Goal: Information Seeking & Learning: Learn about a topic

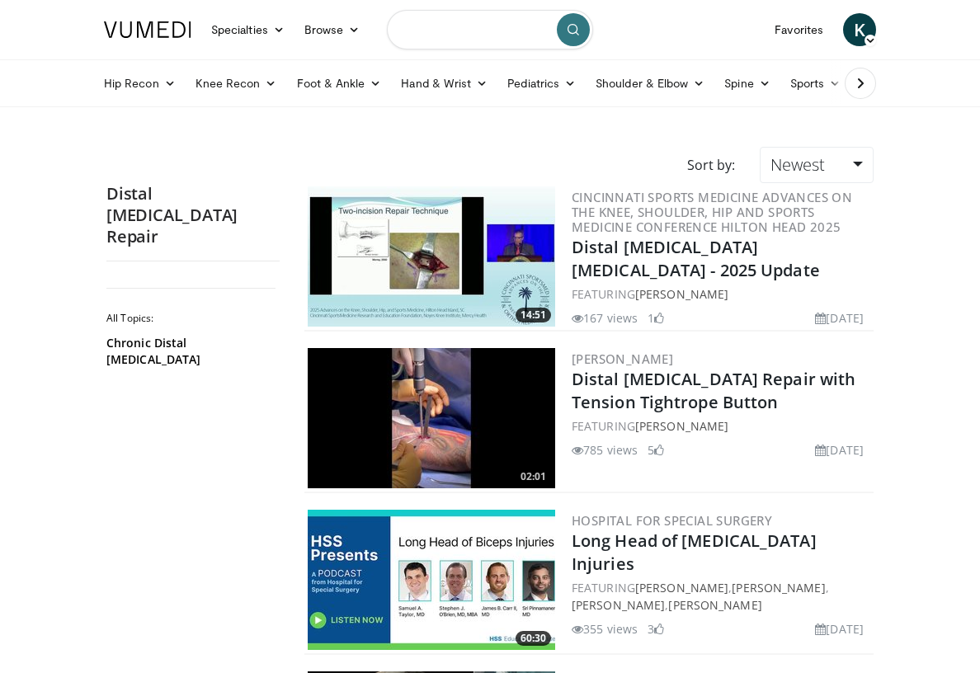
click at [403, 47] on input "Search topics, interventions" at bounding box center [490, 30] width 206 height 40
type input "**********"
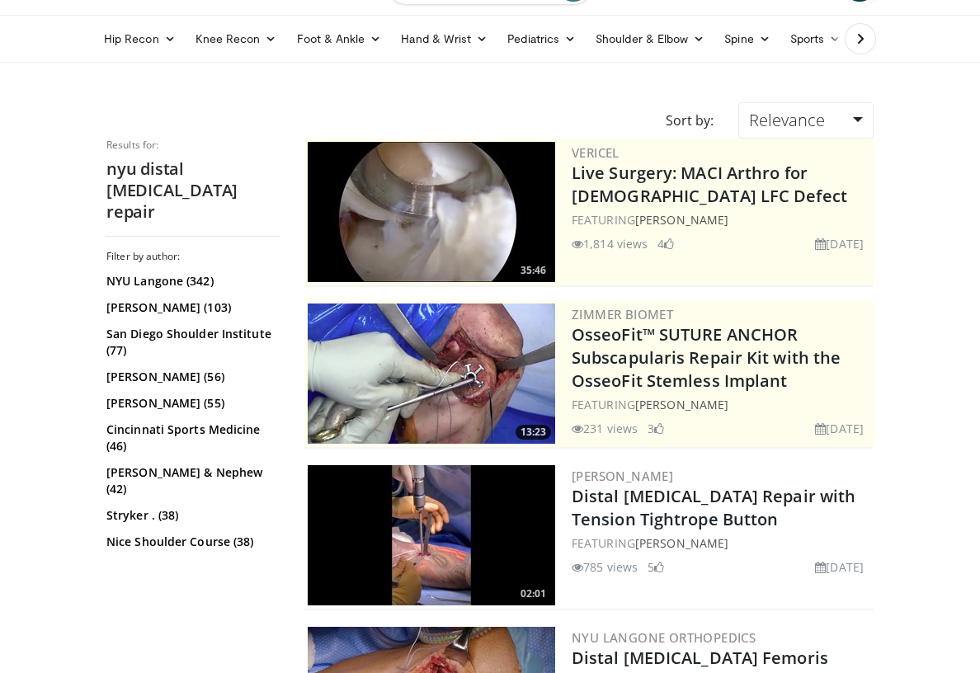
scroll to position [47, 0]
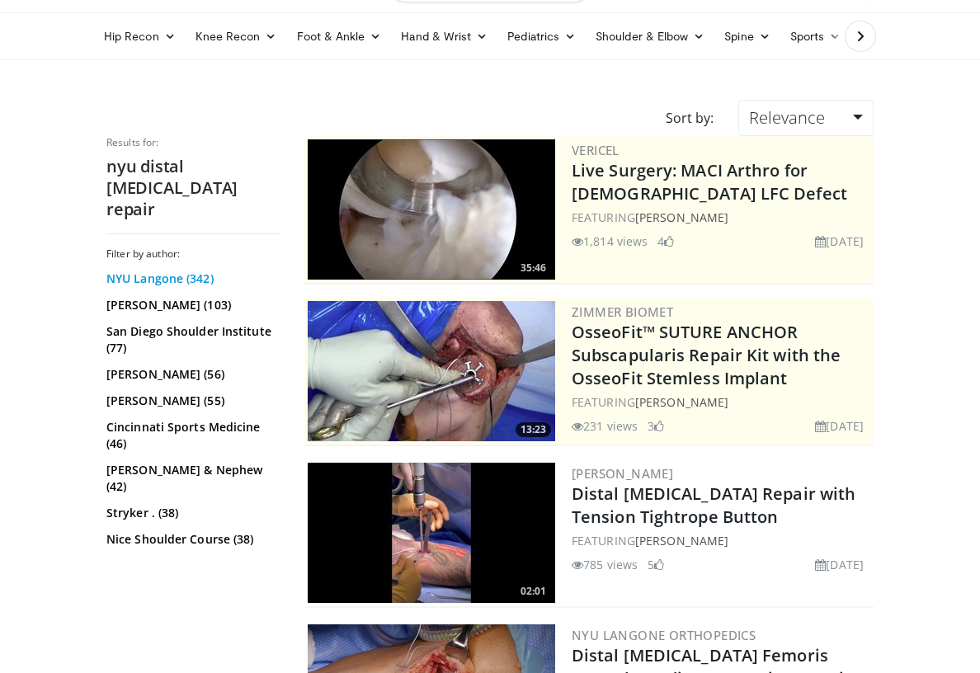
click at [159, 271] on link "NYU Langone (342)" at bounding box center [190, 279] width 169 height 16
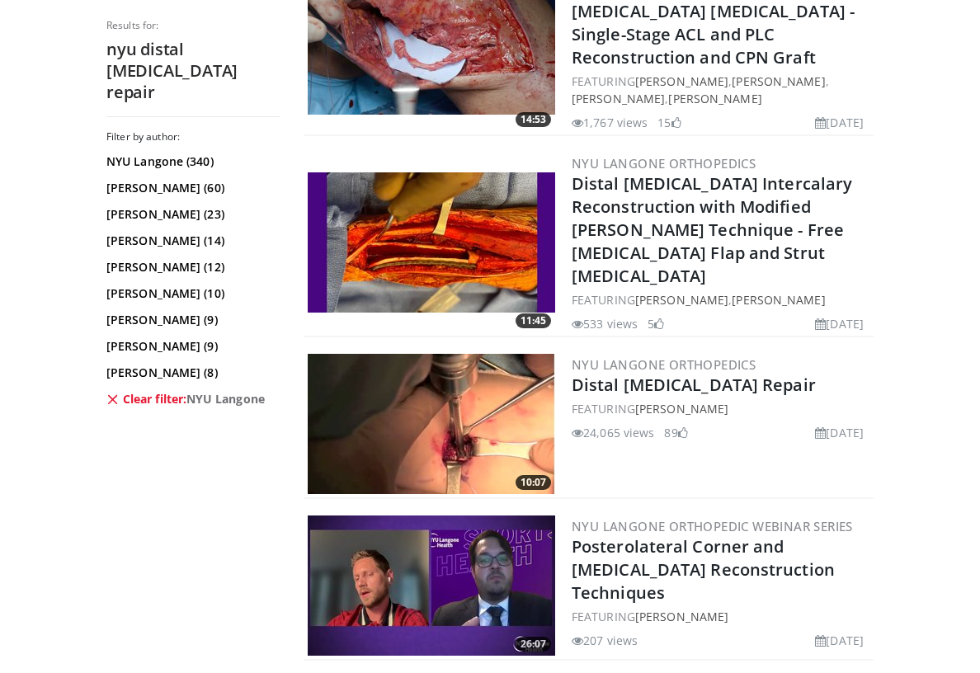
scroll to position [1069, 0]
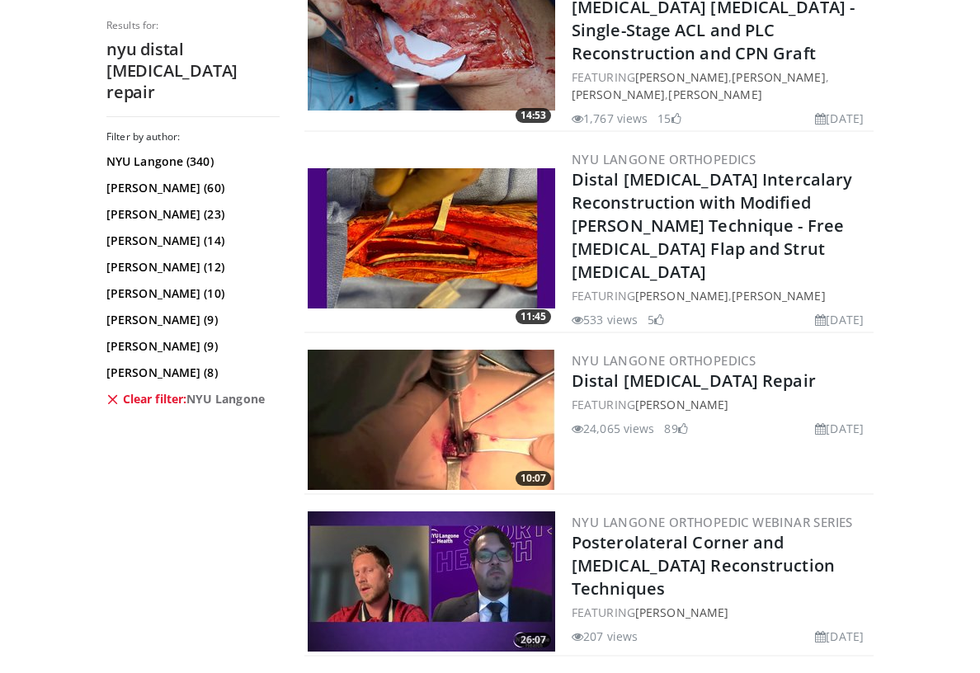
click at [616, 369] on link "Distal Biceps Repair" at bounding box center [694, 380] width 244 height 22
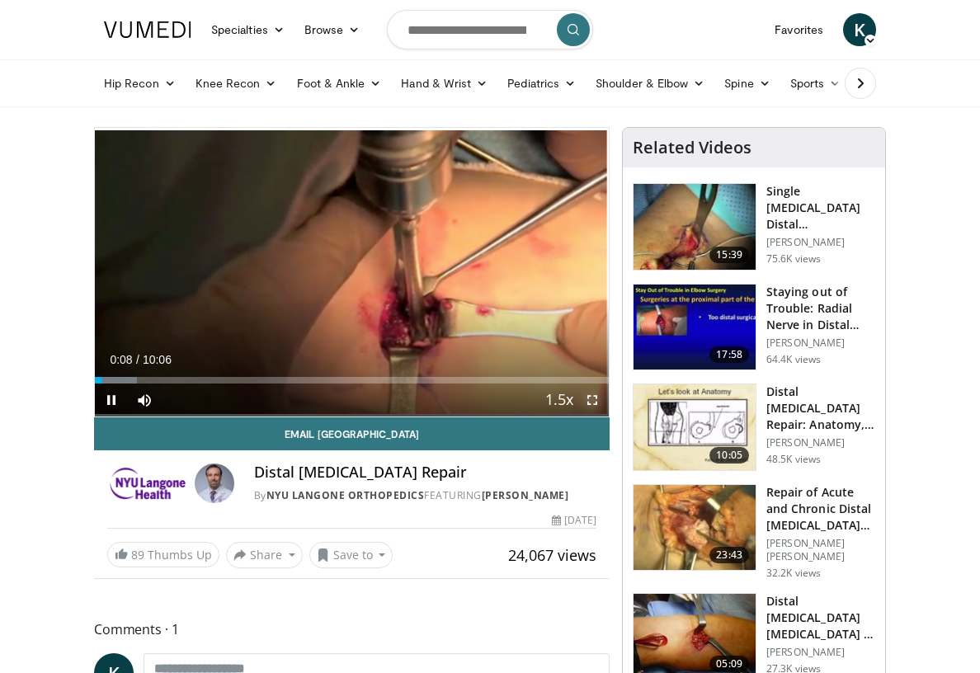
click at [589, 402] on span "Video Player" at bounding box center [592, 400] width 33 height 33
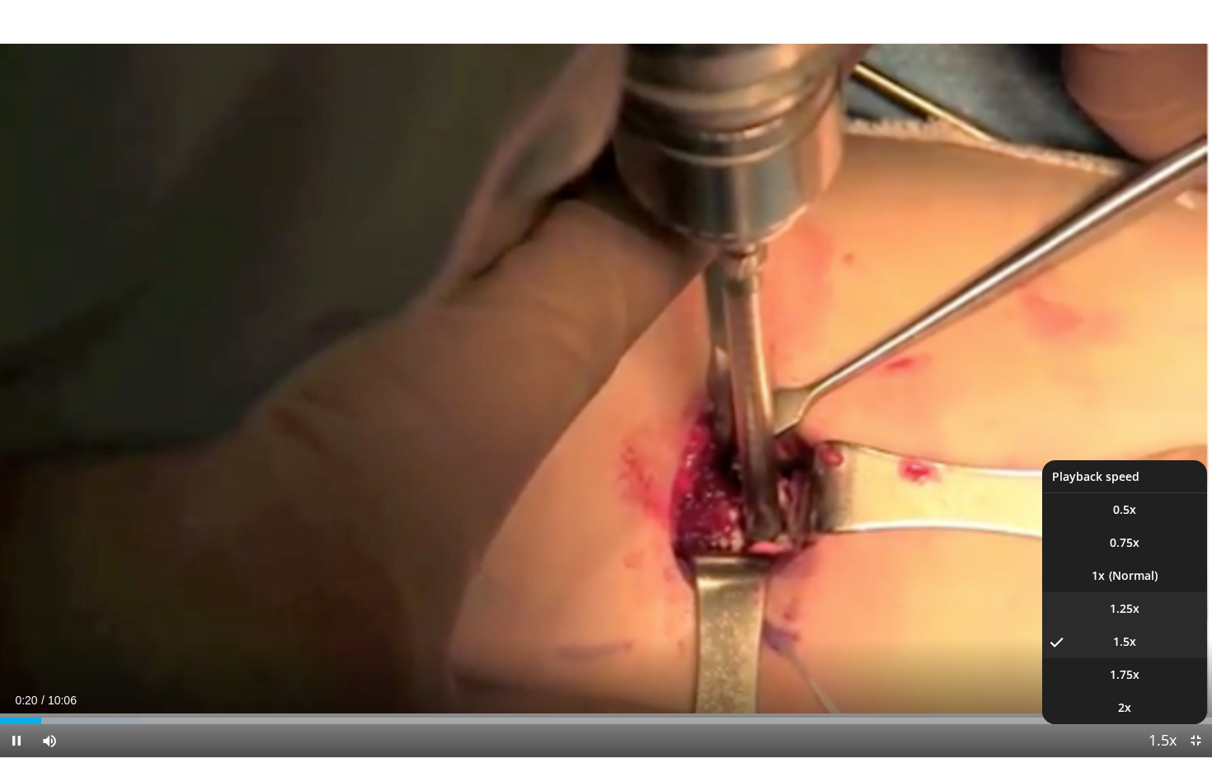
click at [979, 612] on span "1.25x" at bounding box center [1125, 608] width 30 height 16
click at [979, 642] on span "1.5x" at bounding box center [1124, 641] width 23 height 16
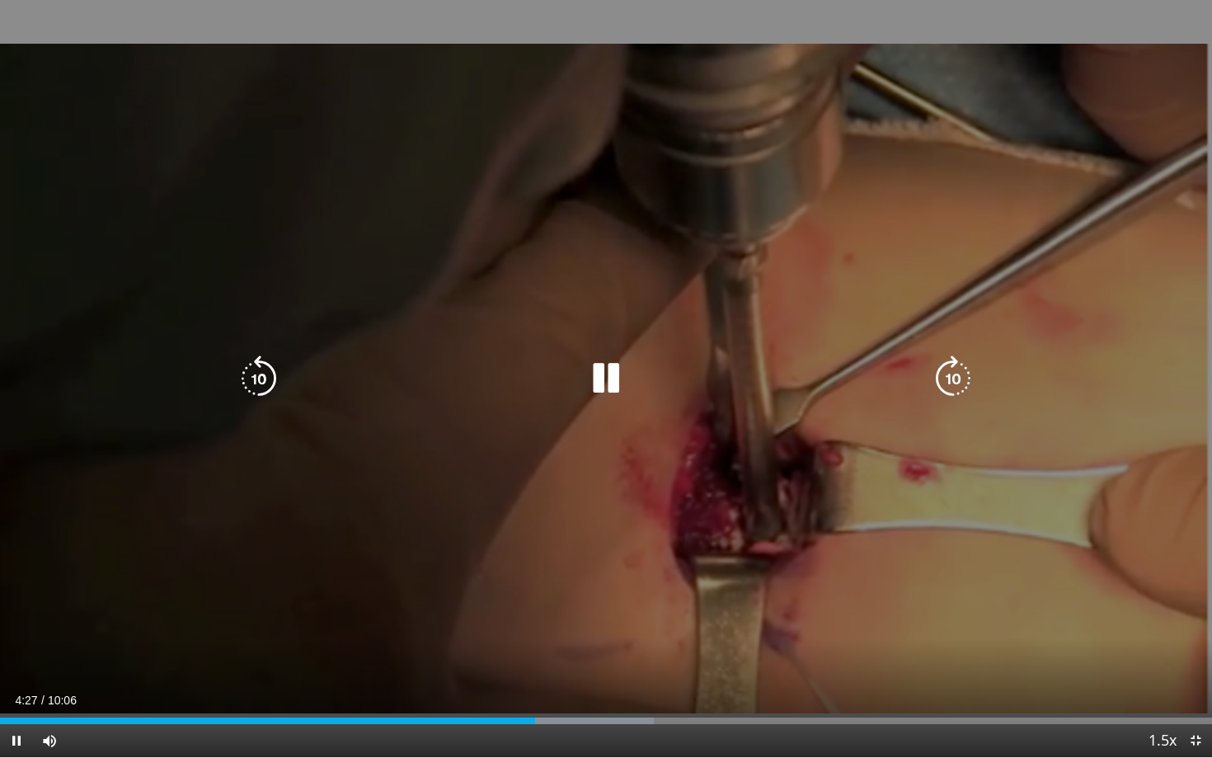
click at [272, 387] on icon "Video Player" at bounding box center [259, 378] width 46 height 46
click at [517, 341] on div "20 seconds Tap to unmute" at bounding box center [606, 378] width 1212 height 757
click at [605, 387] on icon "Video Player" at bounding box center [606, 378] width 46 height 46
click at [605, 372] on icon "Video Player" at bounding box center [606, 378] width 46 height 46
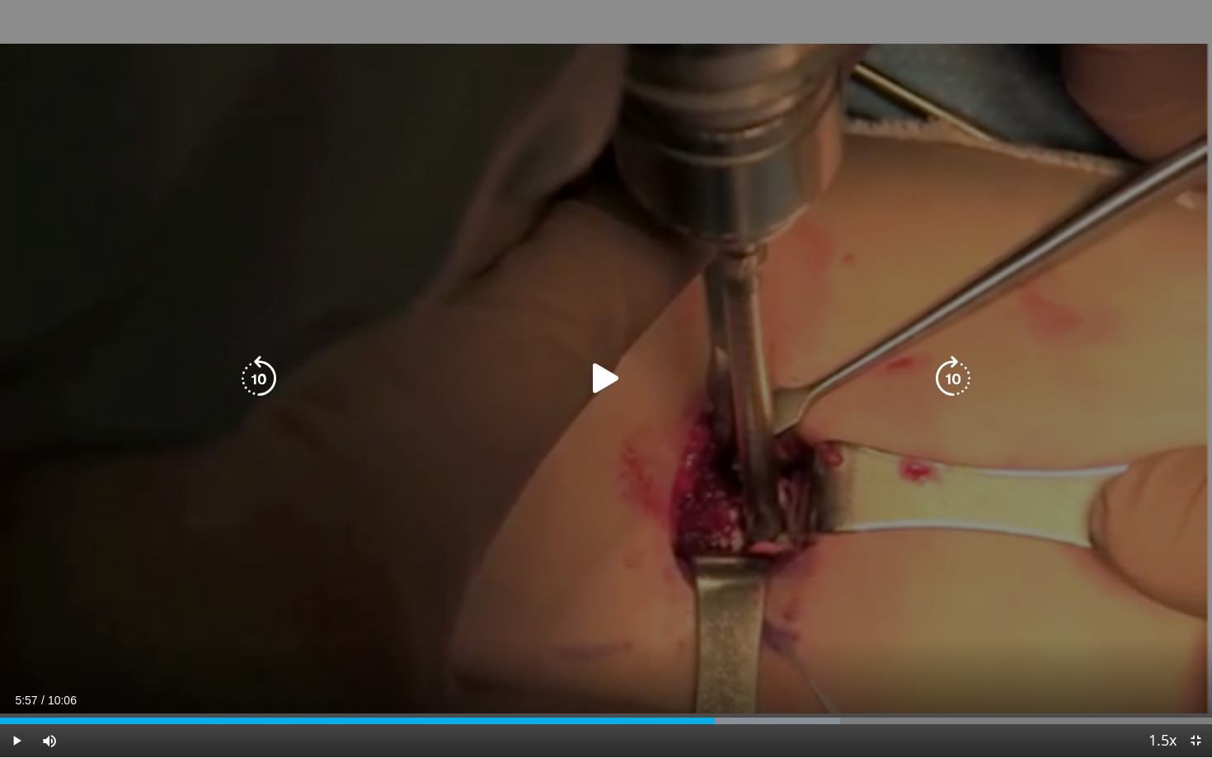
click at [586, 395] on icon "Video Player" at bounding box center [606, 378] width 46 height 46
click at [595, 381] on icon "Video Player" at bounding box center [606, 378] width 46 height 46
click at [264, 374] on icon "Video Player" at bounding box center [259, 378] width 46 height 46
click at [252, 360] on icon "Video Player" at bounding box center [259, 378] width 46 height 46
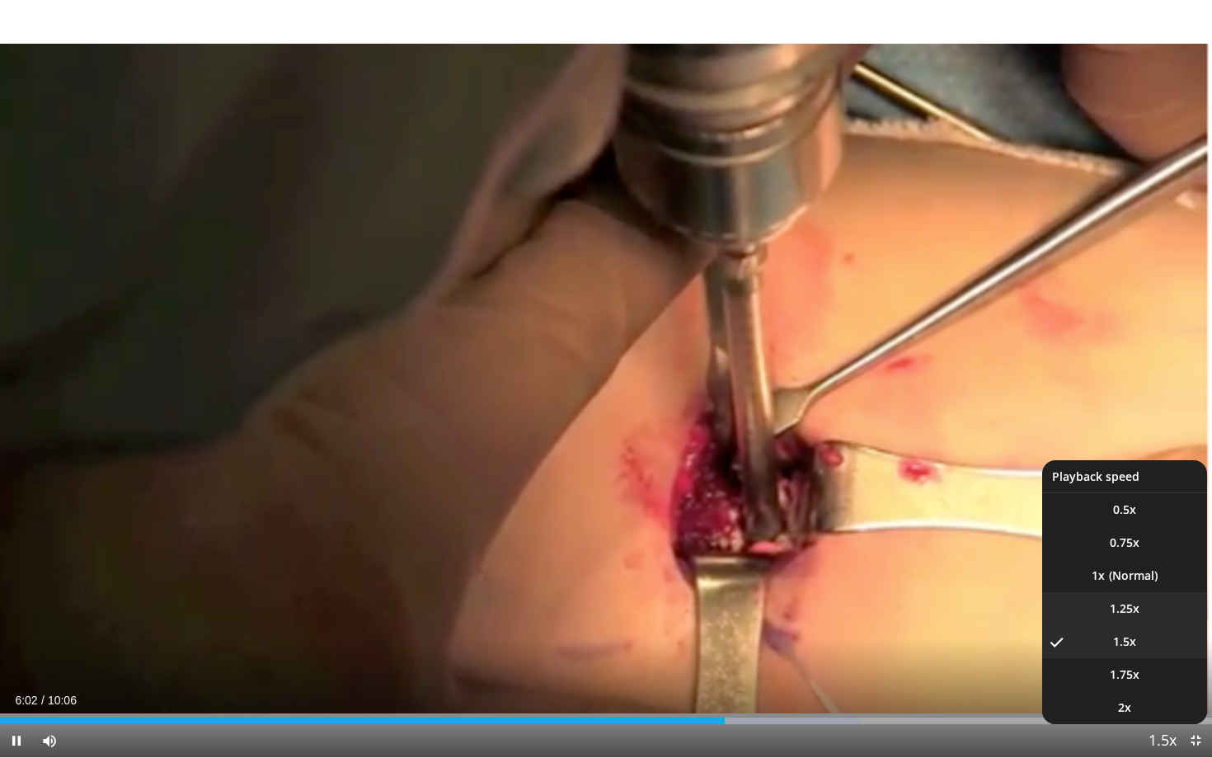
click at [979, 608] on span "1.25x" at bounding box center [1125, 608] width 30 height 16
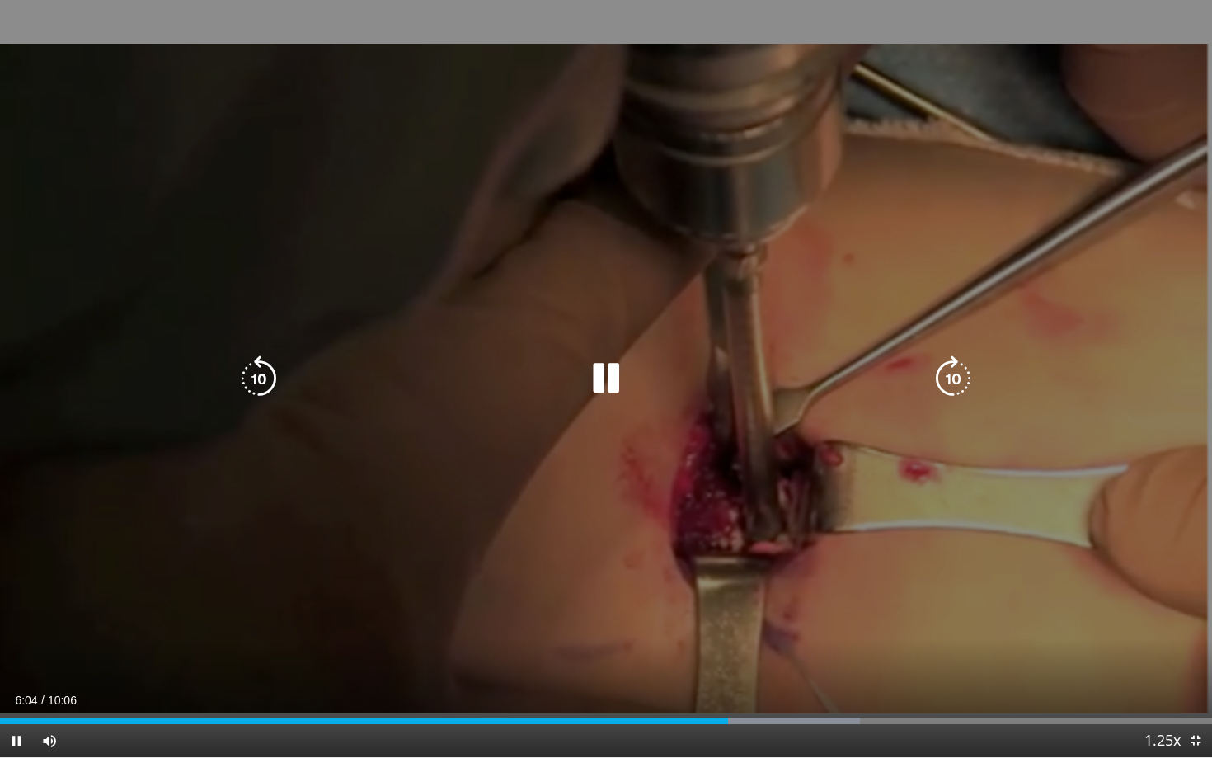
click at [261, 382] on icon "Video Player" at bounding box center [259, 378] width 46 height 46
click at [259, 372] on icon "Video Player" at bounding box center [259, 378] width 46 height 46
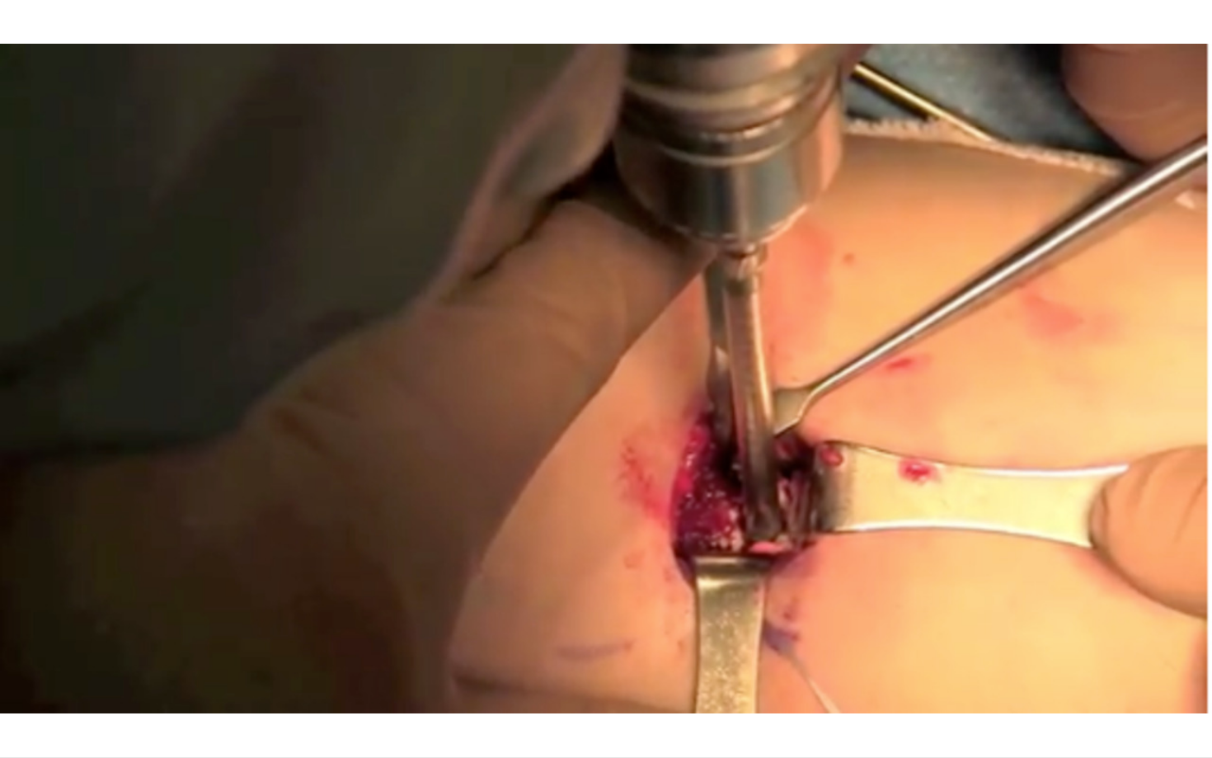
click at [606, 385] on div "10 seconds Tap to unmute" at bounding box center [606, 378] width 1212 height 757
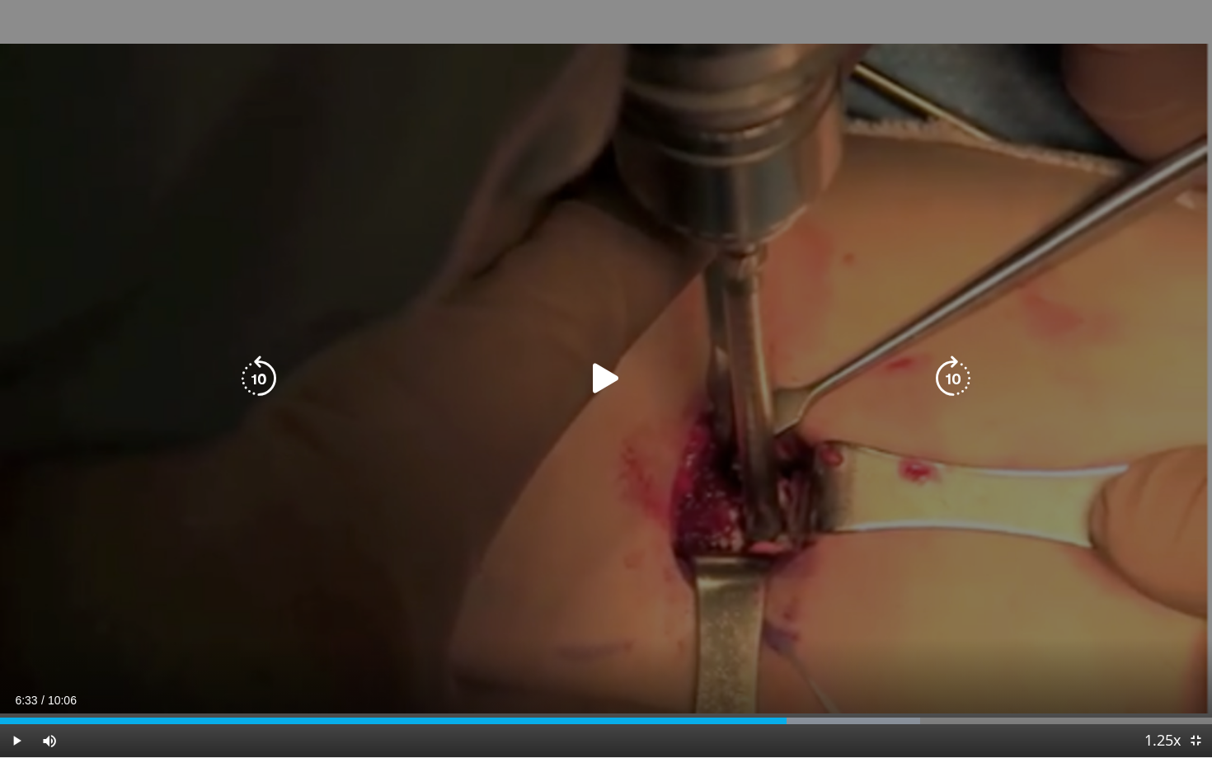
click at [614, 382] on icon "Video Player" at bounding box center [606, 378] width 46 height 46
click at [614, 383] on icon "Video Player" at bounding box center [606, 378] width 46 height 46
click at [738, 394] on div "Video Player" at bounding box center [605, 378] width 727 height 33
click at [601, 370] on icon "Video Player" at bounding box center [606, 378] width 46 height 46
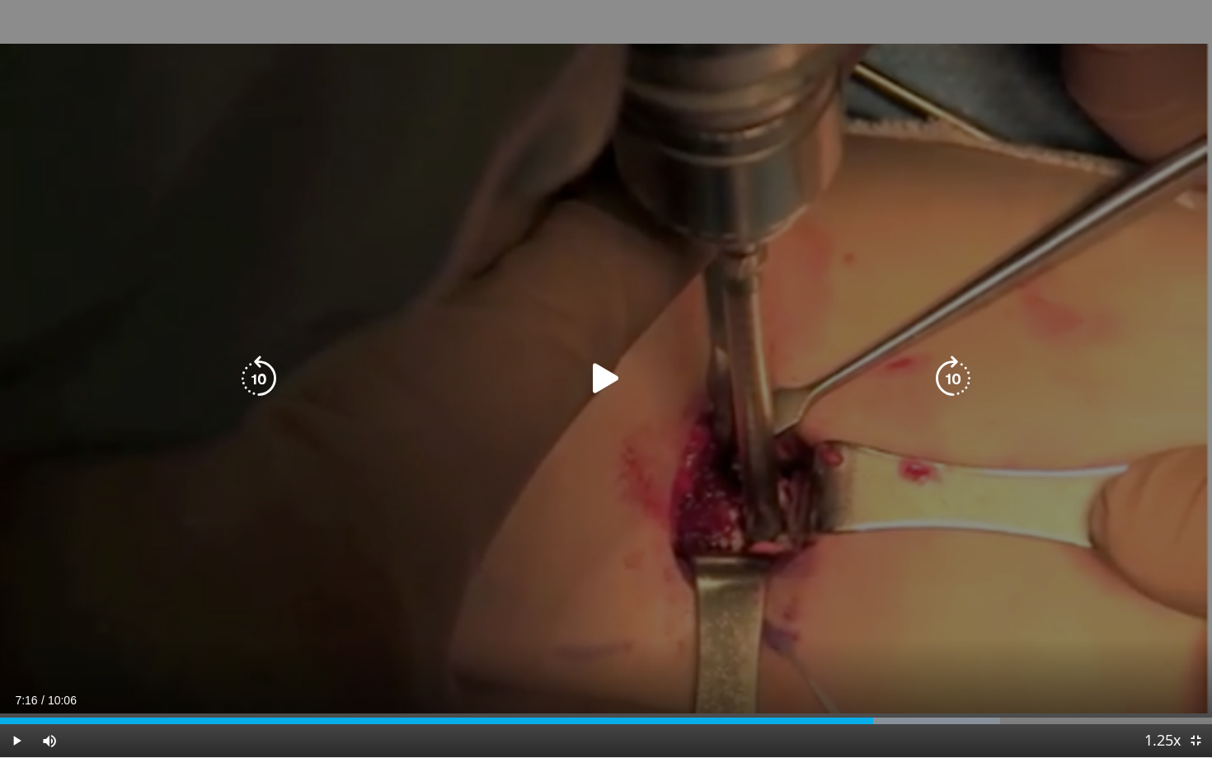
click at [242, 388] on icon "Video Player" at bounding box center [259, 378] width 46 height 46
click at [600, 404] on div "10 seconds Tap to unmute" at bounding box center [606, 378] width 1212 height 757
click at [256, 364] on icon "Video Player" at bounding box center [259, 378] width 46 height 46
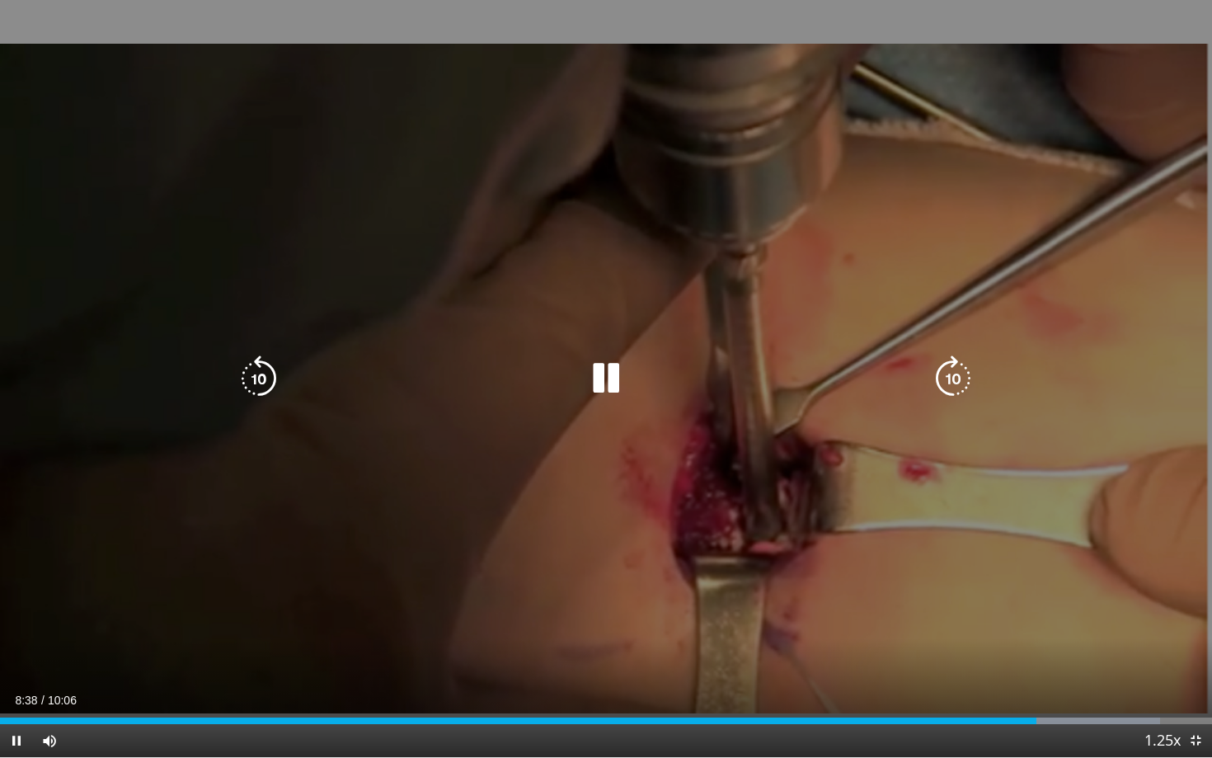
click at [256, 359] on icon "Video Player" at bounding box center [259, 378] width 46 height 46
click at [591, 379] on icon "Video Player" at bounding box center [606, 378] width 46 height 46
click at [266, 372] on icon "Video Player" at bounding box center [259, 378] width 46 height 46
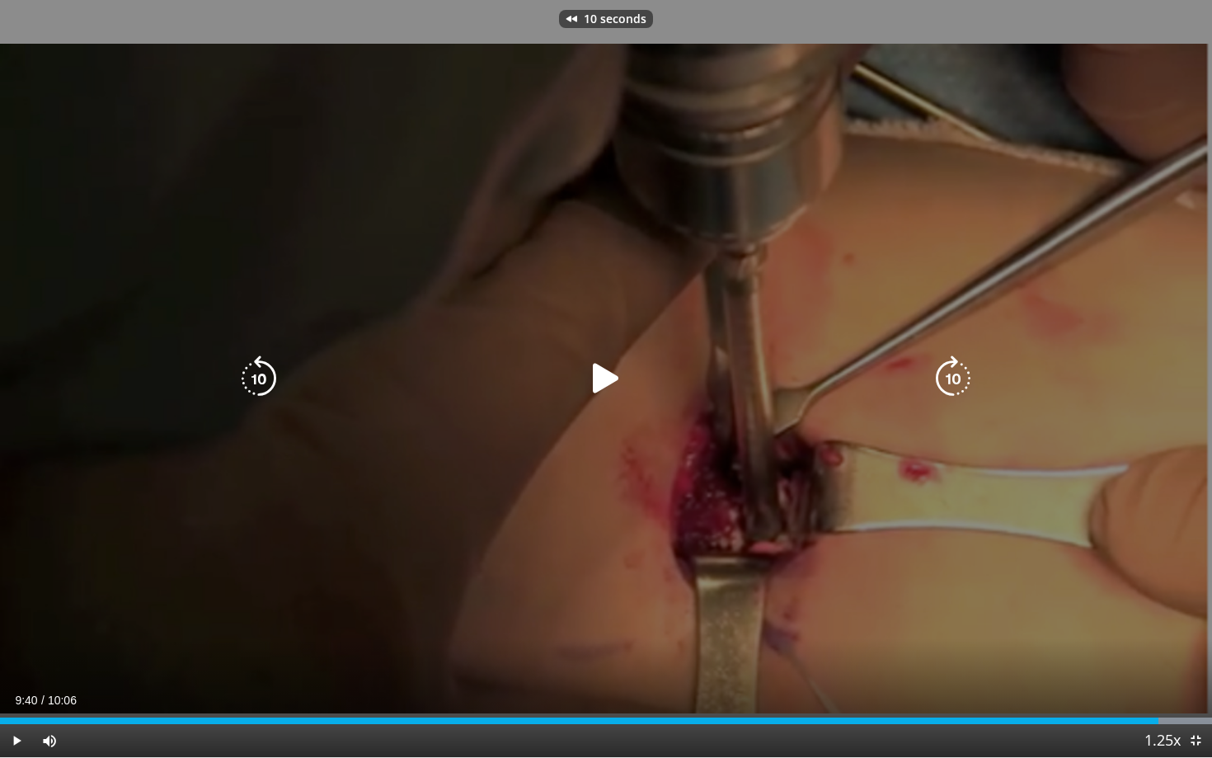
click at [266, 372] on icon "Video Player" at bounding box center [259, 378] width 46 height 46
click at [576, 374] on div "Video Player" at bounding box center [605, 378] width 727 height 33
click at [586, 378] on icon "Video Player" at bounding box center [606, 378] width 46 height 46
click at [263, 384] on icon "Video Player" at bounding box center [259, 378] width 46 height 46
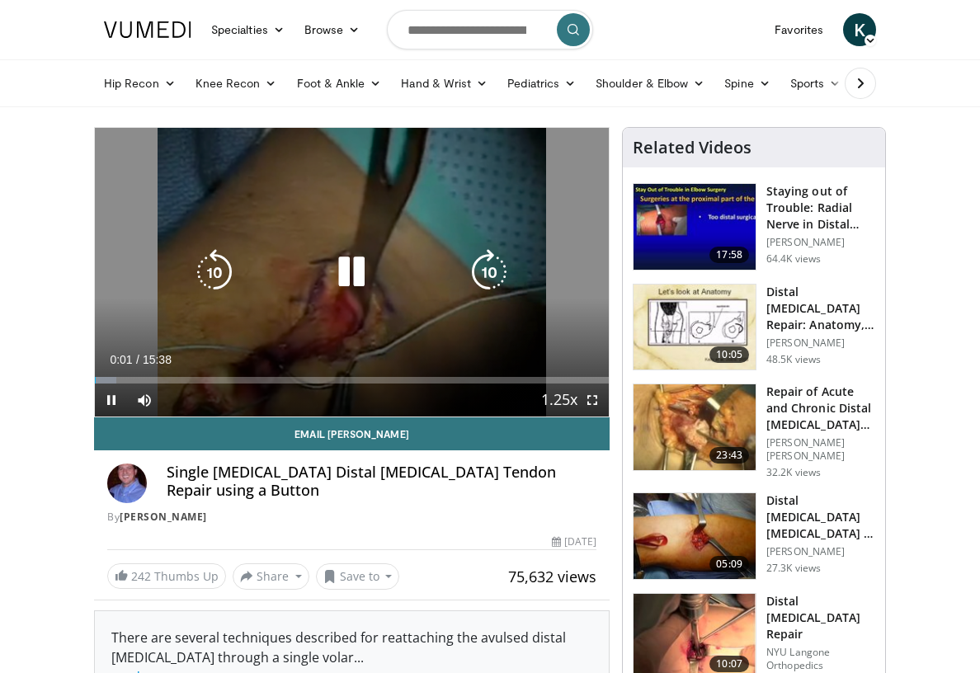
click at [338, 271] on icon "Video Player" at bounding box center [351, 272] width 46 height 46
